Goal: Transaction & Acquisition: Purchase product/service

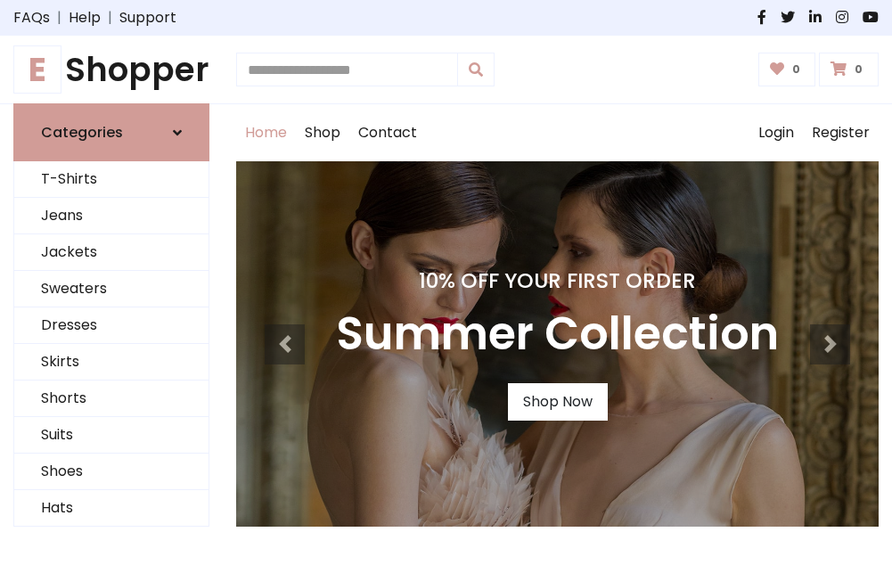
click at [445, 286] on h4 "10% Off Your First Order" at bounding box center [557, 280] width 443 height 25
click at [557, 402] on link "Shop Now" at bounding box center [558, 401] width 100 height 37
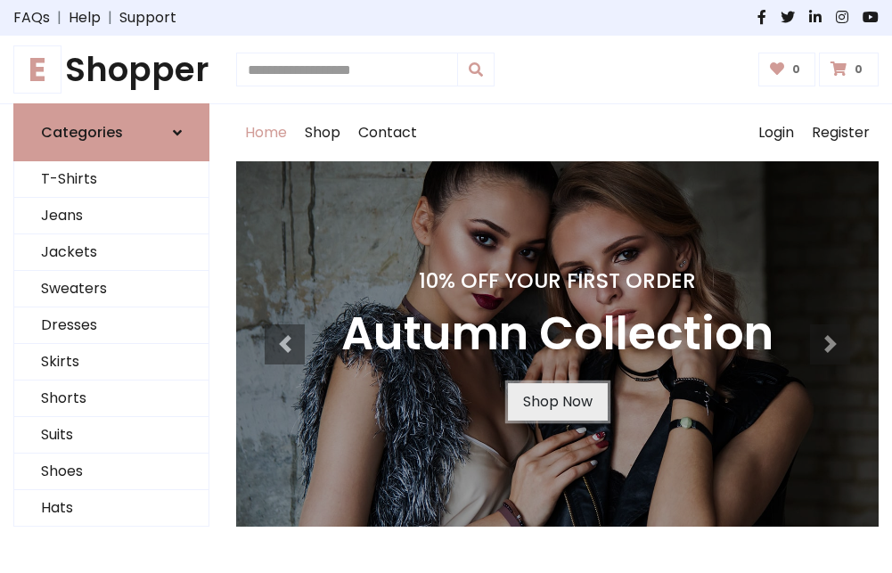
click at [557, 402] on link "Shop Now" at bounding box center [558, 401] width 100 height 37
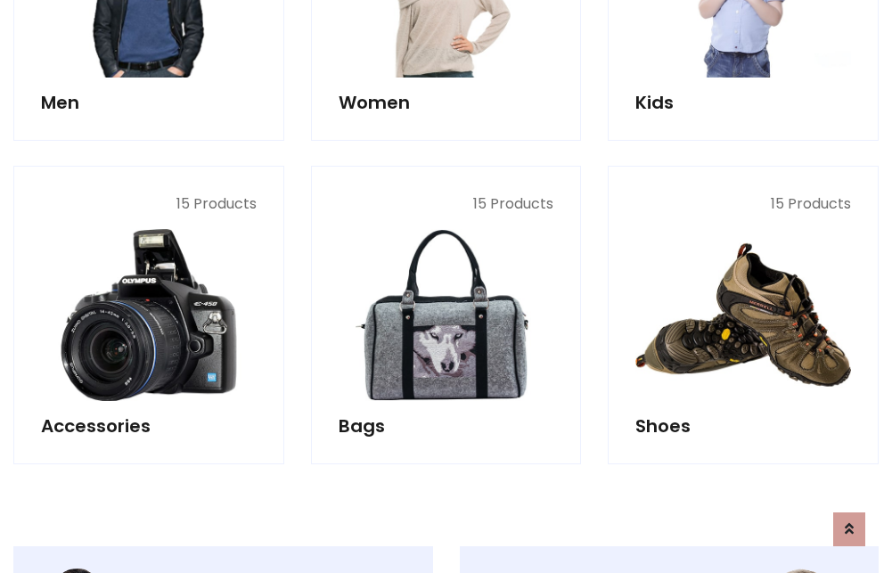
scroll to position [1776, 0]
